Goal: Transaction & Acquisition: Purchase product/service

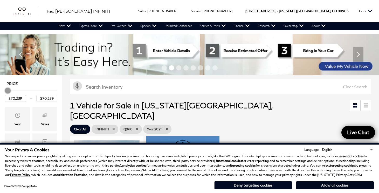
click at [325, 187] on button "Allow all cookies" at bounding box center [335, 185] width 78 height 8
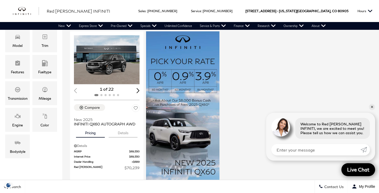
scroll to position [107, 0]
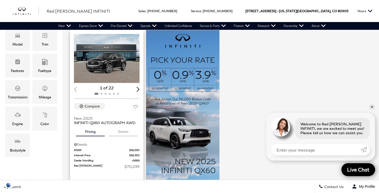
click at [138, 87] on div "Next slide" at bounding box center [137, 89] width 3 height 5
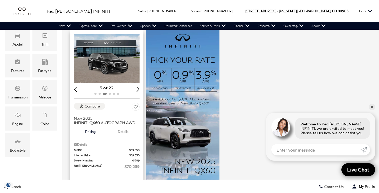
click at [138, 87] on div "Next slide" at bounding box center [137, 89] width 3 height 5
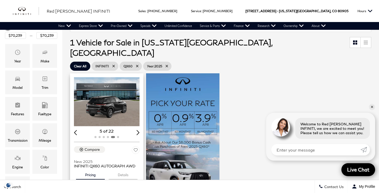
scroll to position [63, 0]
click at [112, 94] on img "5 / 6" at bounding box center [107, 101] width 66 height 49
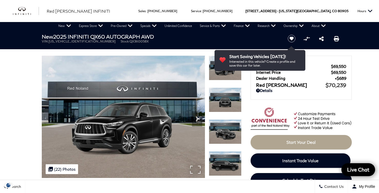
click at [142, 116] on img at bounding box center [123, 117] width 163 height 122
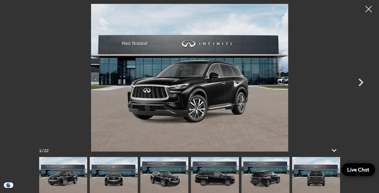
click at [167, 154] on div "1 / 22" at bounding box center [189, 150] width 311 height 13
click at [331, 149] on icon at bounding box center [334, 150] width 12 height 12
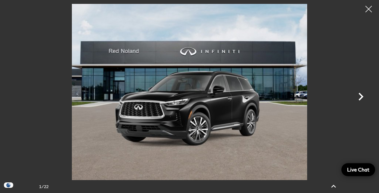
click at [361, 97] on icon "Next" at bounding box center [360, 97] width 5 height 8
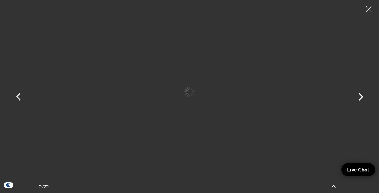
click at [361, 100] on icon "Next" at bounding box center [361, 97] width 16 height 16
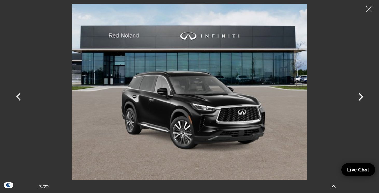
click at [361, 100] on icon "Next" at bounding box center [361, 97] width 16 height 16
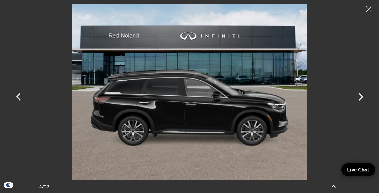
click at [361, 100] on icon "Next" at bounding box center [361, 97] width 16 height 16
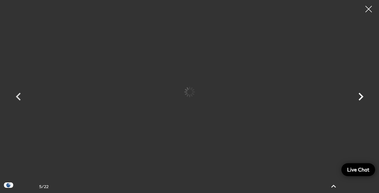
click at [361, 100] on icon "Next" at bounding box center [361, 97] width 16 height 16
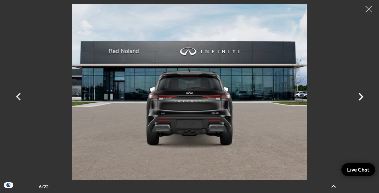
click at [361, 100] on icon "Next" at bounding box center [361, 97] width 16 height 16
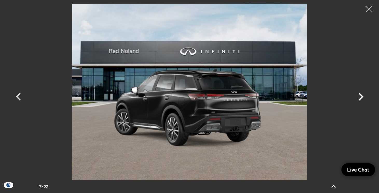
click at [361, 99] on icon "Next" at bounding box center [361, 97] width 16 height 16
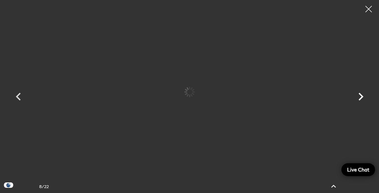
click at [361, 99] on icon "Next" at bounding box center [361, 97] width 16 height 16
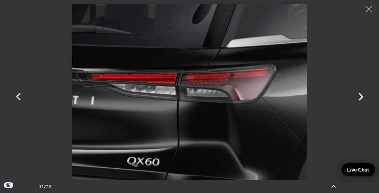
click at [361, 99] on icon "Next" at bounding box center [361, 97] width 16 height 16
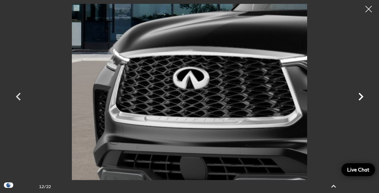
click at [361, 99] on icon "Next" at bounding box center [361, 97] width 16 height 16
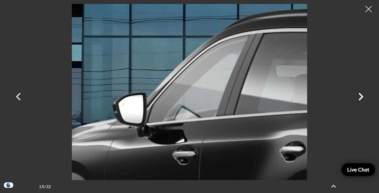
click at [361, 99] on icon "Next" at bounding box center [361, 97] width 16 height 16
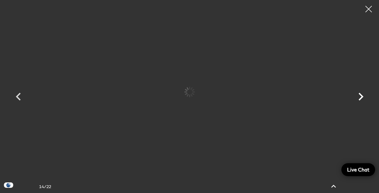
click at [361, 99] on icon "Next" at bounding box center [361, 97] width 16 height 16
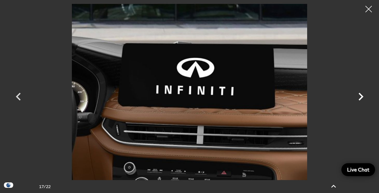
click at [361, 99] on icon "Next" at bounding box center [361, 97] width 16 height 16
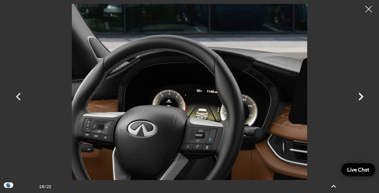
click at [361, 99] on icon "Next" at bounding box center [361, 97] width 16 height 16
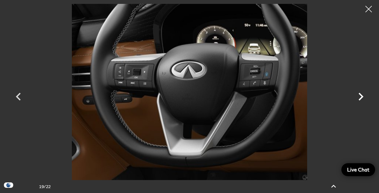
click at [361, 99] on icon "Next" at bounding box center [361, 97] width 16 height 16
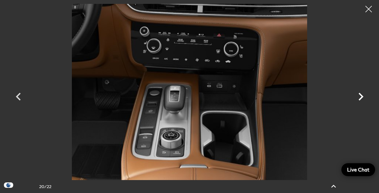
click at [361, 99] on icon "Next" at bounding box center [361, 97] width 16 height 16
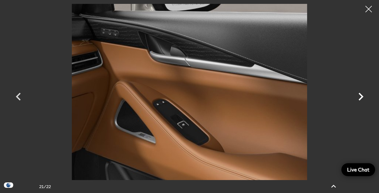
click at [358, 94] on icon "Next" at bounding box center [361, 97] width 16 height 16
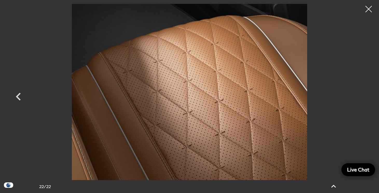
click at [358, 94] on div at bounding box center [189, 92] width 363 height 176
click at [364, 11] on div at bounding box center [368, 9] width 14 height 14
